Goal: Information Seeking & Learning: Learn about a topic

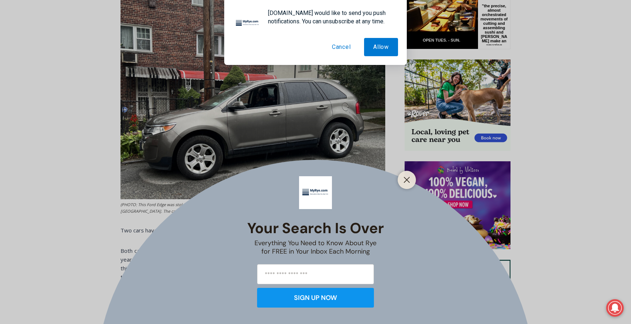
scroll to position [437, 0]
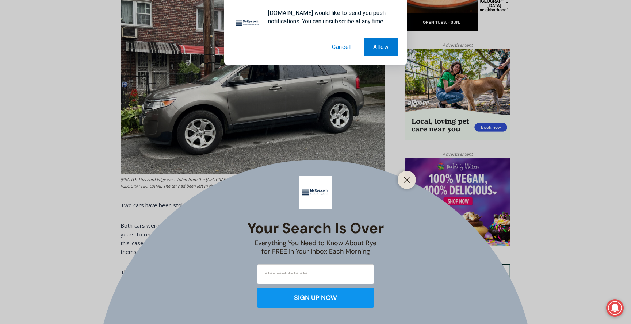
click at [345, 45] on button "Cancel" at bounding box center [341, 47] width 37 height 18
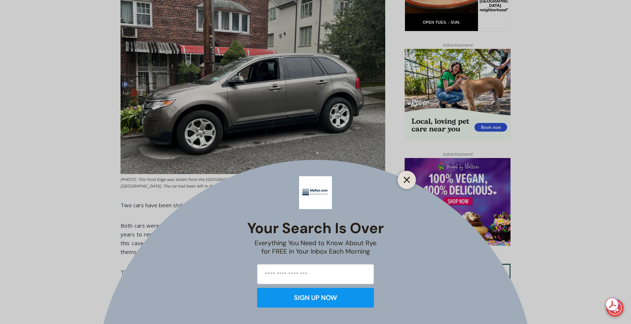
click at [407, 184] on button "Close" at bounding box center [407, 180] width 10 height 10
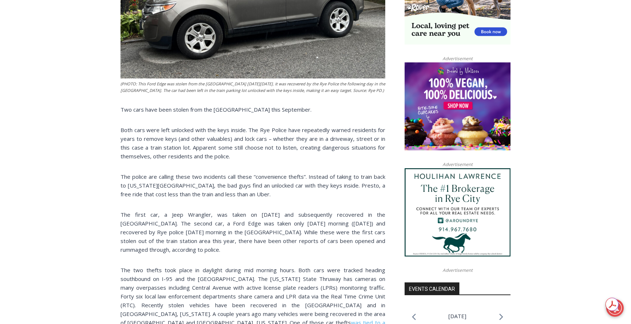
scroll to position [623, 0]
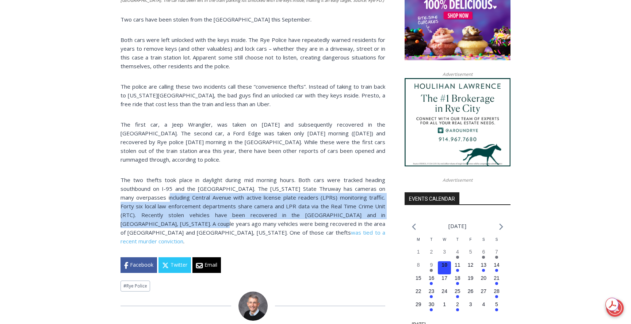
drag, startPoint x: 160, startPoint y: 174, endPoint x: 165, endPoint y: 198, distance: 25.0
click at [165, 198] on p "The two thefts took place in daylight during mid morning hours. Both cars were …" at bounding box center [253, 211] width 265 height 70
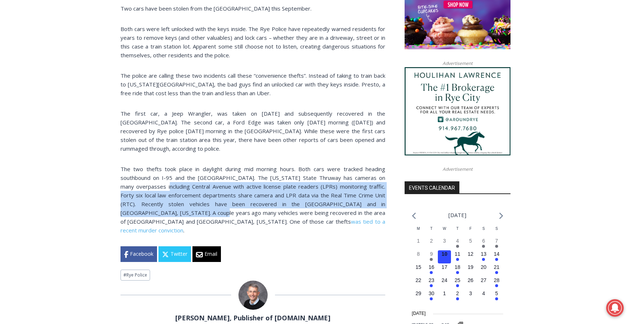
scroll to position [635, 0]
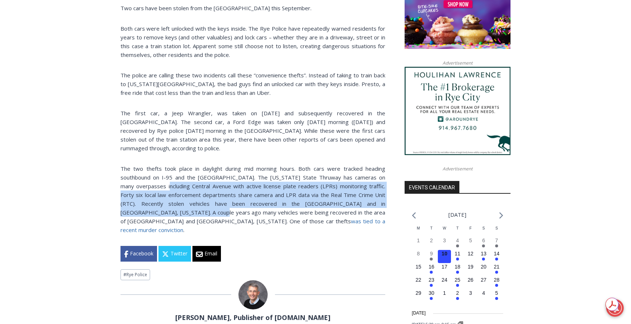
click at [195, 218] on link "was tied to a recent murder conviction" at bounding box center [253, 226] width 265 height 16
